Goal: Task Accomplishment & Management: Use online tool/utility

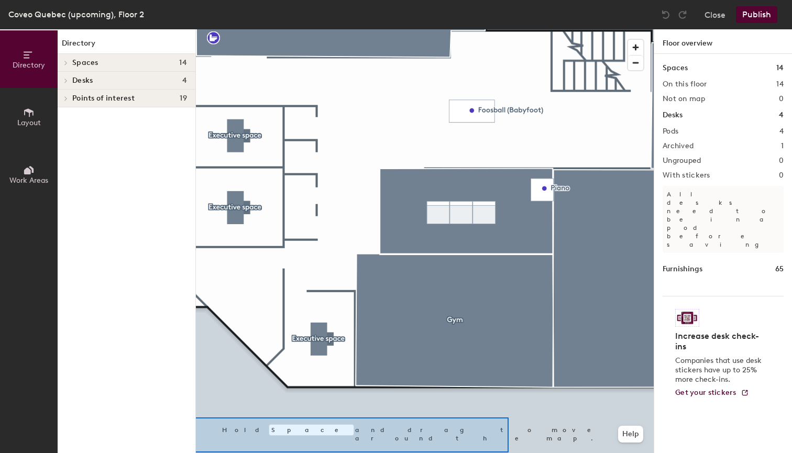
click at [186, 453] on div "Directory Layout Work Areas Directory Spaces 14 [PERSON_NAME] [PERSON_NAME] Caf…" at bounding box center [396, 241] width 792 height 424
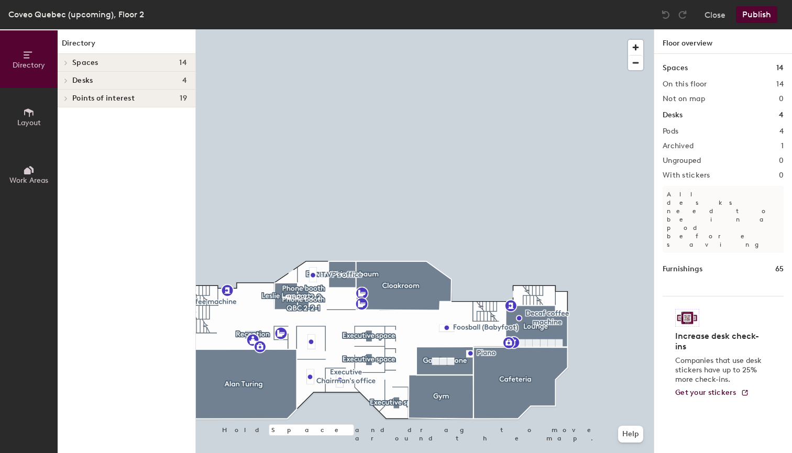
click at [38, 161] on button "Work Areas" at bounding box center [29, 175] width 58 height 58
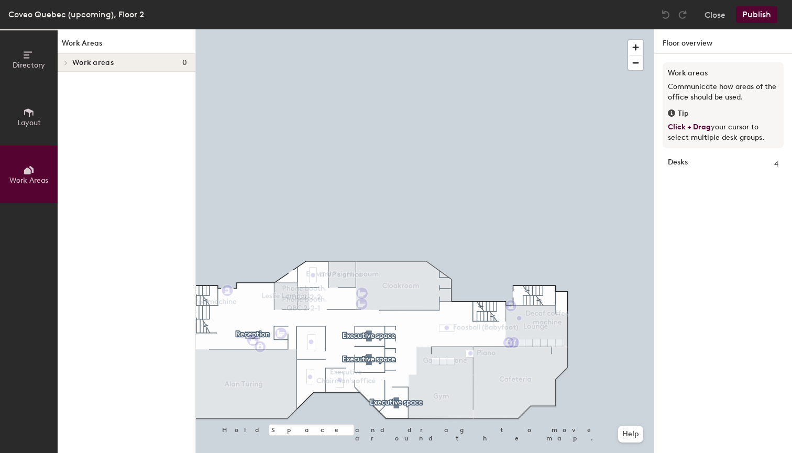
click at [91, 62] on span "Work areas" at bounding box center [92, 63] width 41 height 8
click at [675, 113] on div "Tip" at bounding box center [723, 114] width 111 height 12
click at [34, 116] on icon at bounding box center [29, 113] width 12 height 12
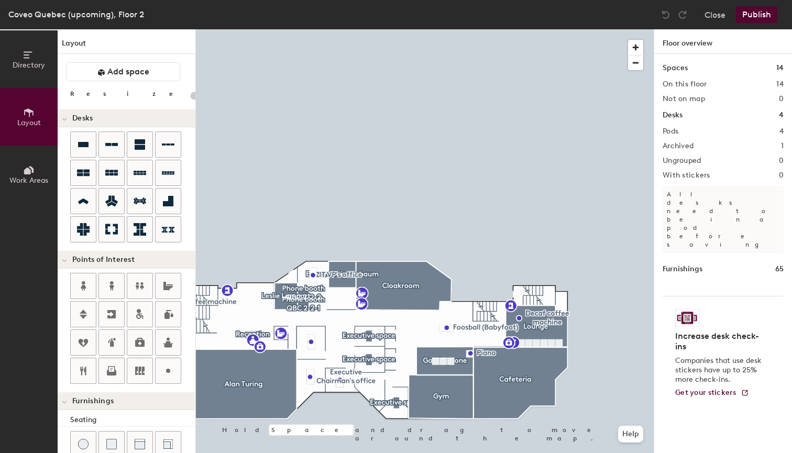
click at [13, 58] on button "Directory" at bounding box center [29, 59] width 58 height 58
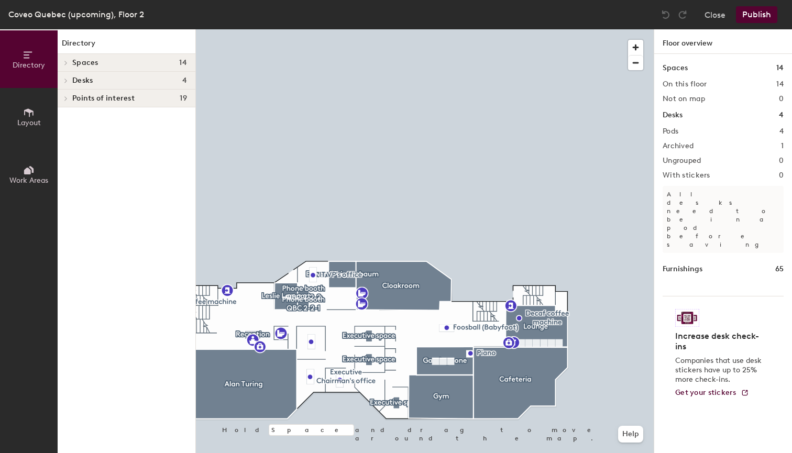
click at [32, 165] on icon at bounding box center [29, 171] width 12 height 12
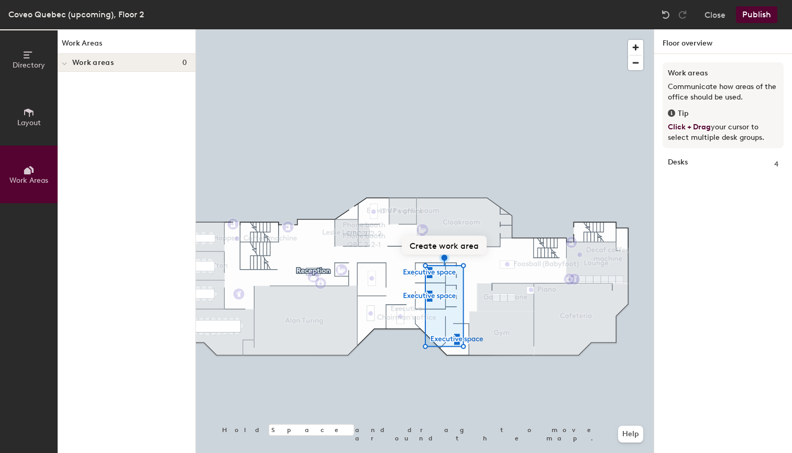
click at [454, 243] on button "Create work area" at bounding box center [444, 245] width 85 height 19
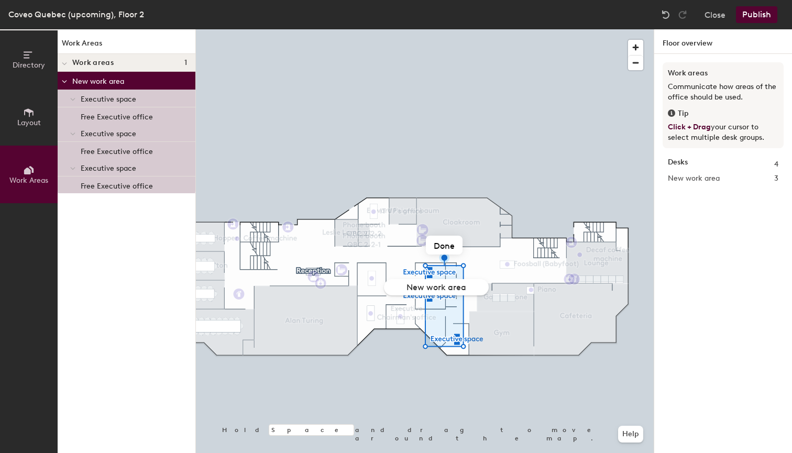
click at [129, 175] on div "Executive space" at bounding box center [127, 168] width 138 height 18
click at [439, 242] on button "Remove" at bounding box center [429, 245] width 48 height 19
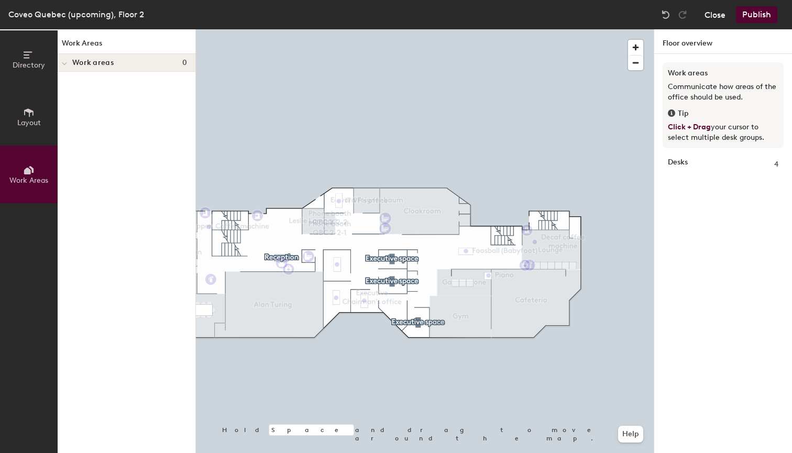
click at [715, 15] on button "Close" at bounding box center [715, 14] width 21 height 17
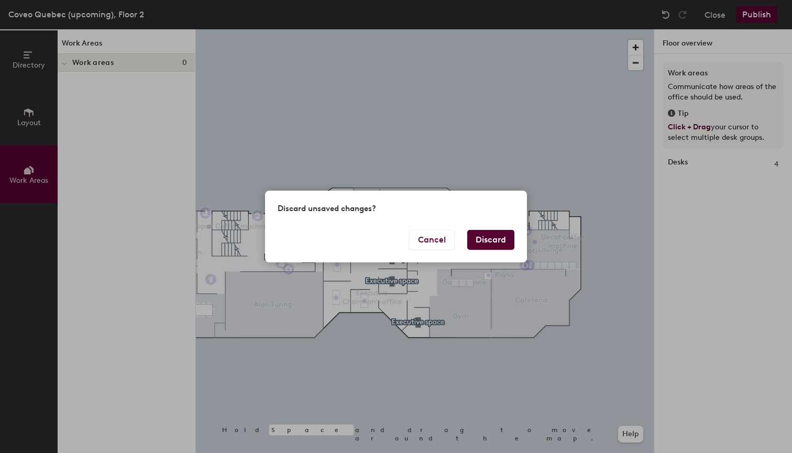
click at [490, 244] on button "Discard" at bounding box center [490, 240] width 47 height 20
